Goal: Download file/media

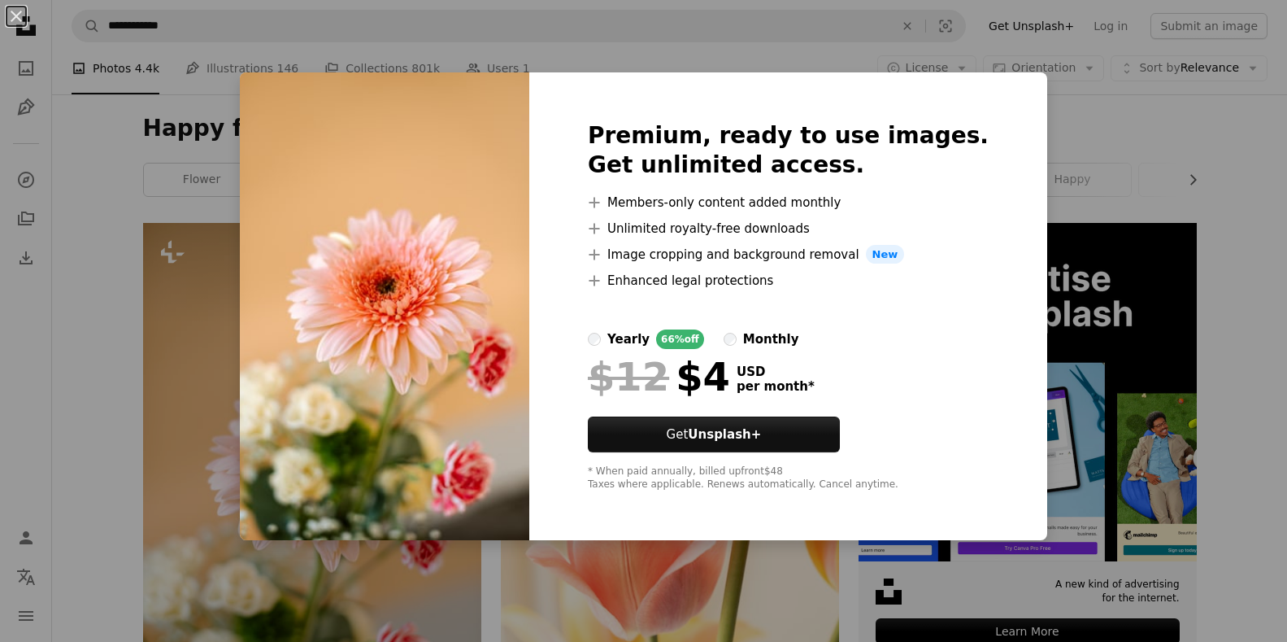
scroll to position [163, 0]
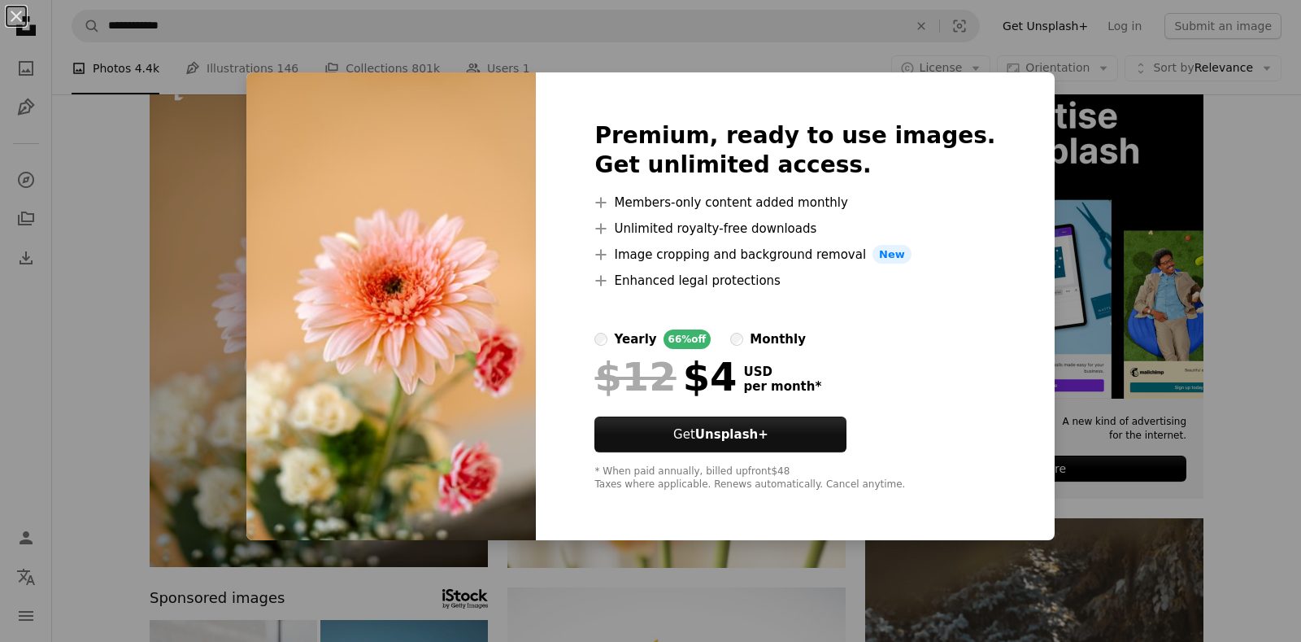
click at [1142, 154] on div "An X shape Premium, ready to use images. Get unlimited access. A plus sign Memb…" at bounding box center [650, 321] width 1301 height 642
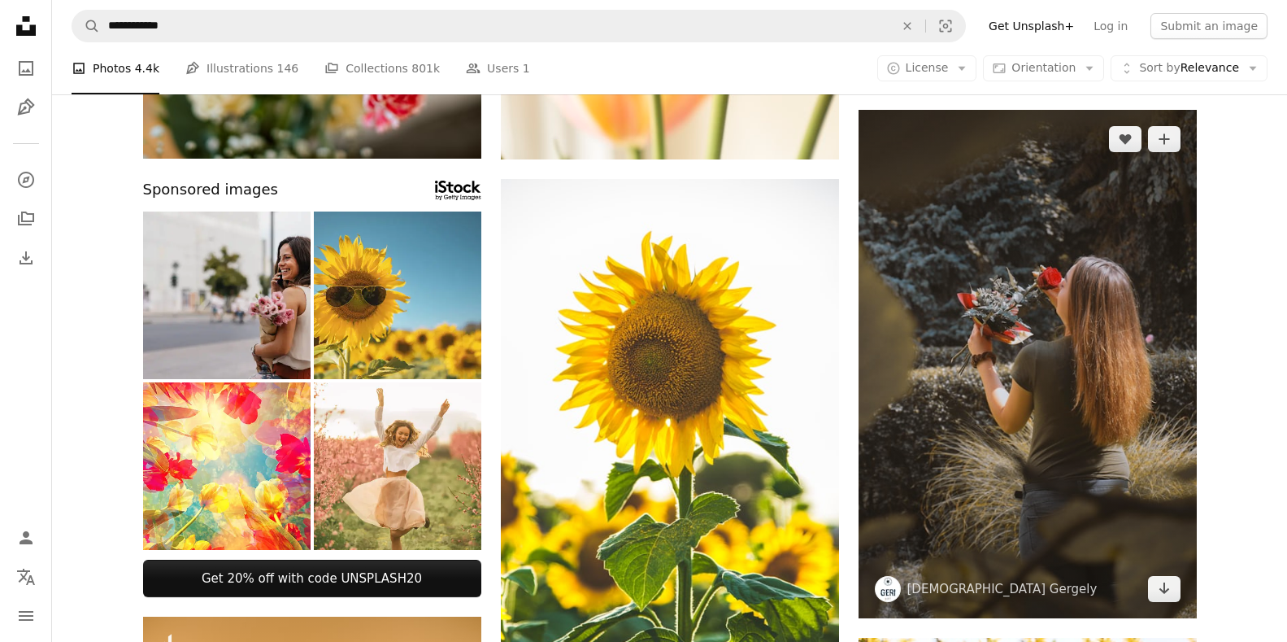
scroll to position [569, 0]
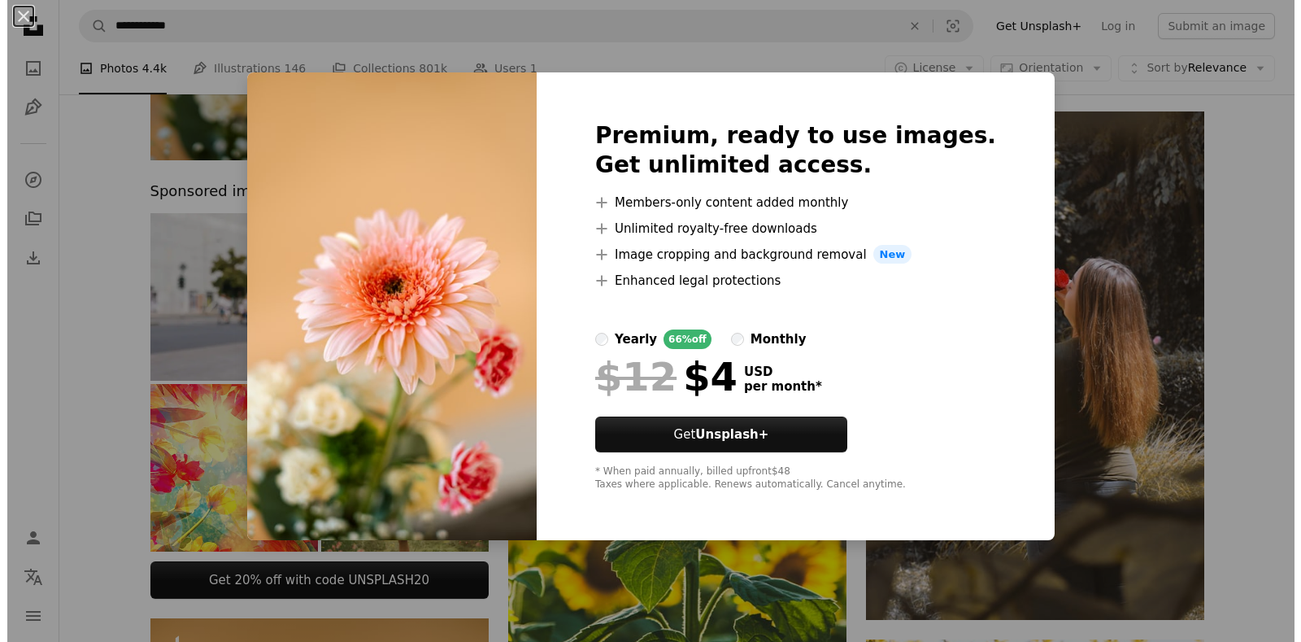
scroll to position [163, 0]
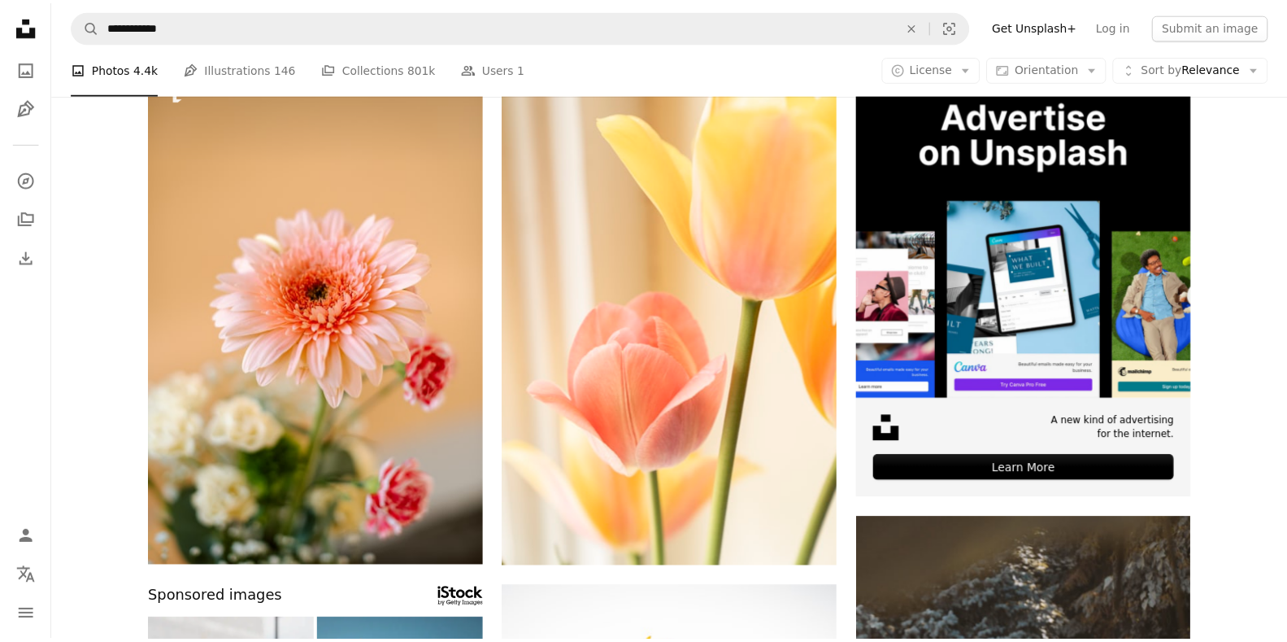
scroll to position [569, 0]
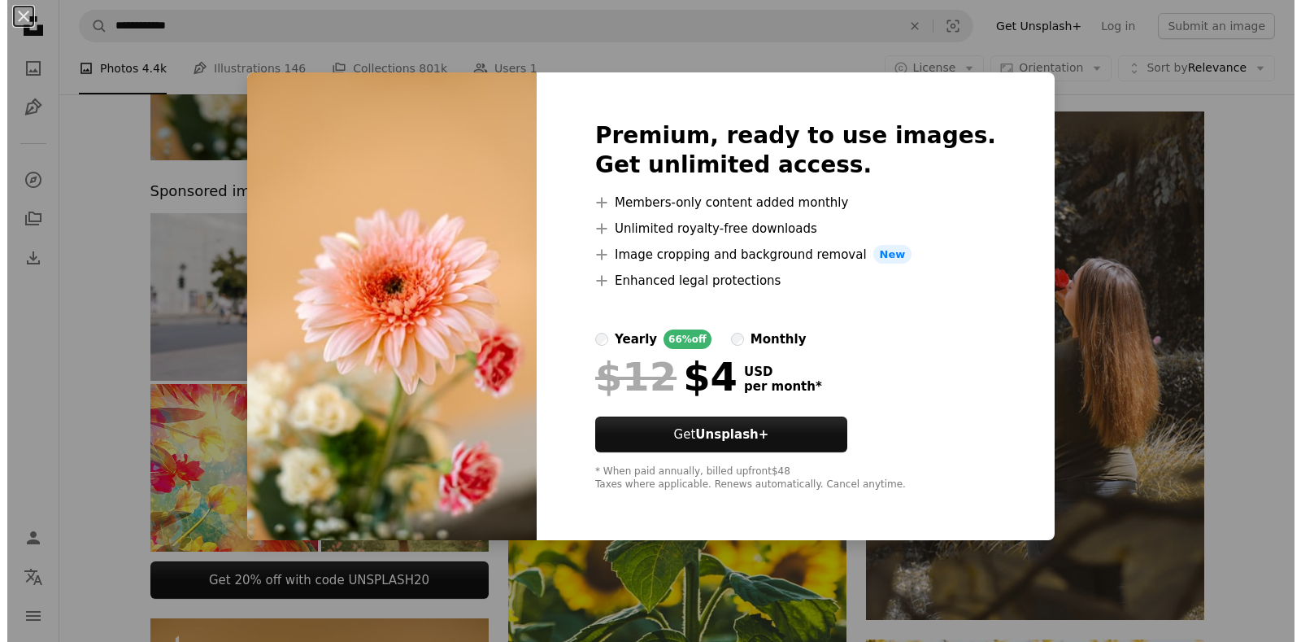
scroll to position [163, 0]
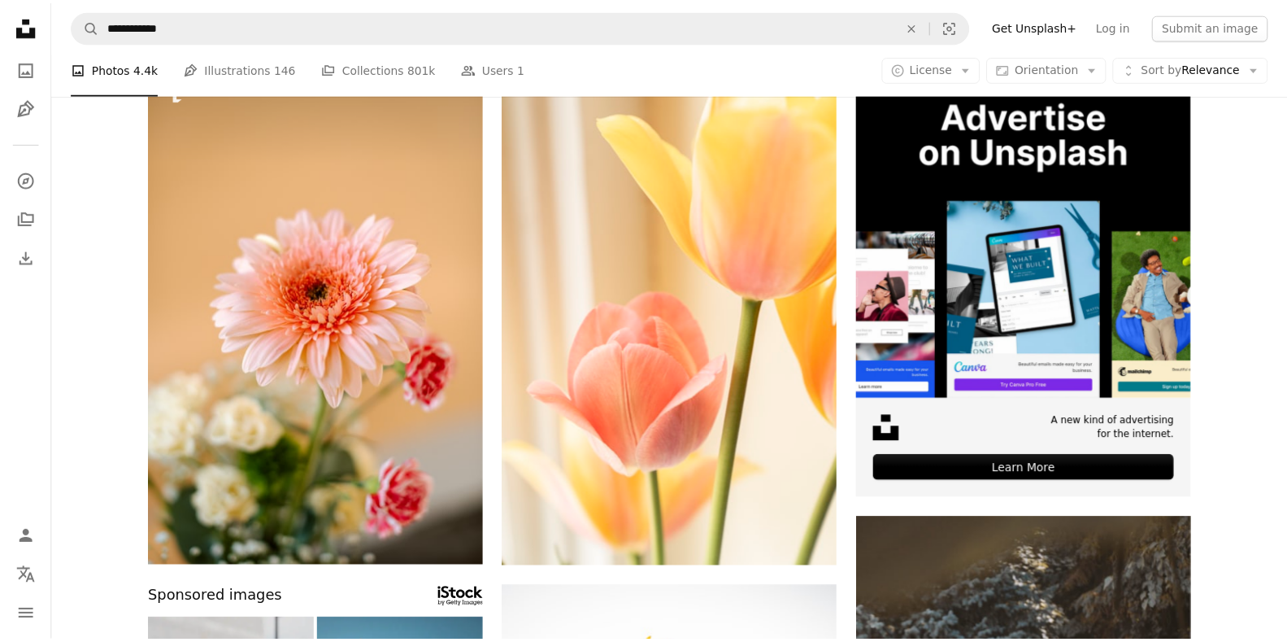
scroll to position [569, 0]
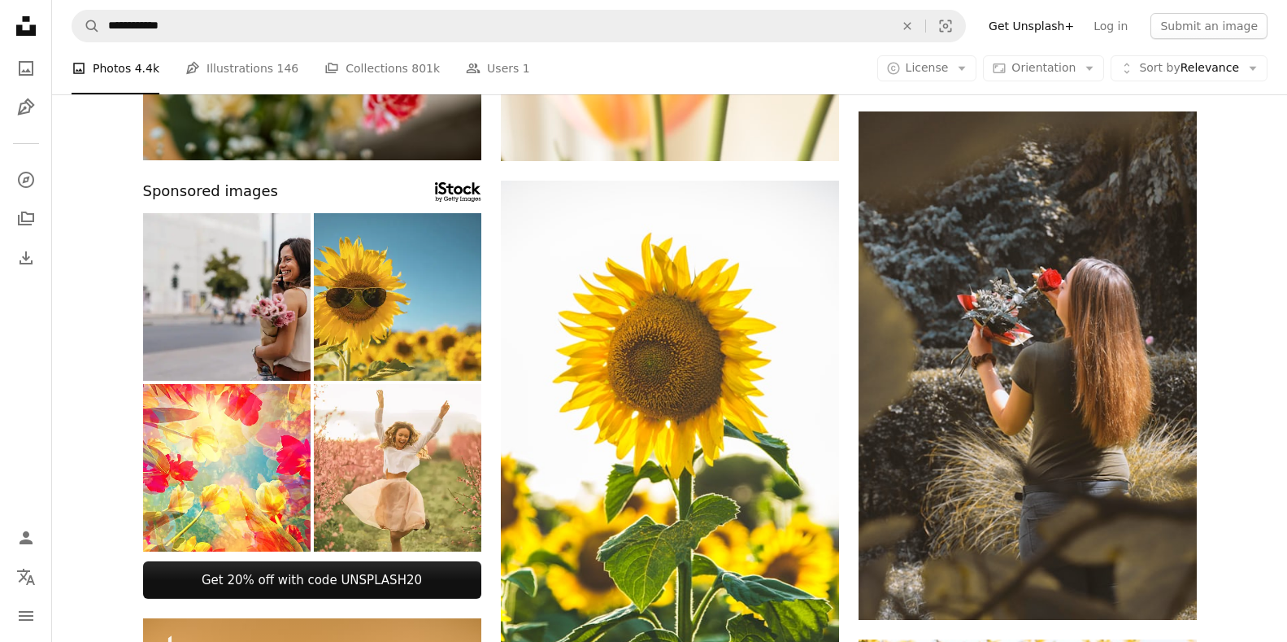
drag, startPoint x: 105, startPoint y: 191, endPoint x: 216, endPoint y: 186, distance: 111.5
